Goal: Check status: Check status

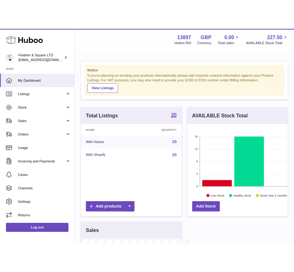
scroll to position [98, 136]
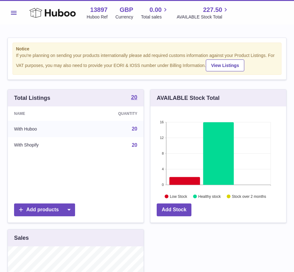
click at [15, 14] on span "Menu" at bounding box center [14, 13] width 6 height 4
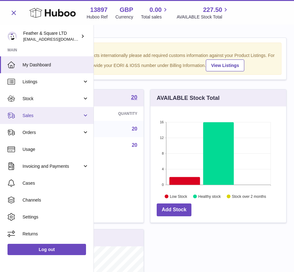
click at [39, 111] on link "Sales" at bounding box center [47, 115] width 94 height 17
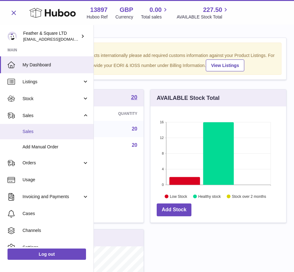
click at [27, 130] on span "Sales" at bounding box center [56, 132] width 66 height 6
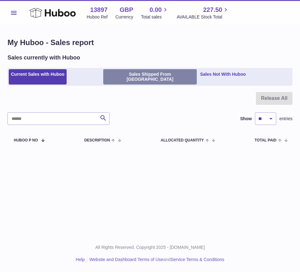
click at [136, 75] on link "Sales Shipped From [GEOGRAPHIC_DATA]" at bounding box center [149, 77] width 93 height 16
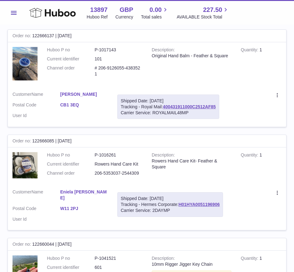
scroll to position [111, 0]
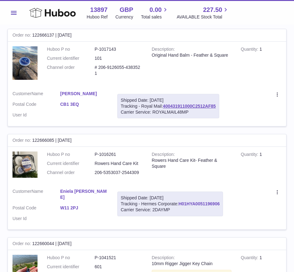
drag, startPoint x: 221, startPoint y: 200, endPoint x: 181, endPoint y: 199, distance: 39.8
click at [181, 199] on div "Shipped Date: [DATE] Tracking - Hermes Corporate: H01HYA0051196906 Carrier Serv…" at bounding box center [170, 204] width 106 height 25
copy link "H01HYA0051196906"
